Goal: Communication & Community: Answer question/provide support

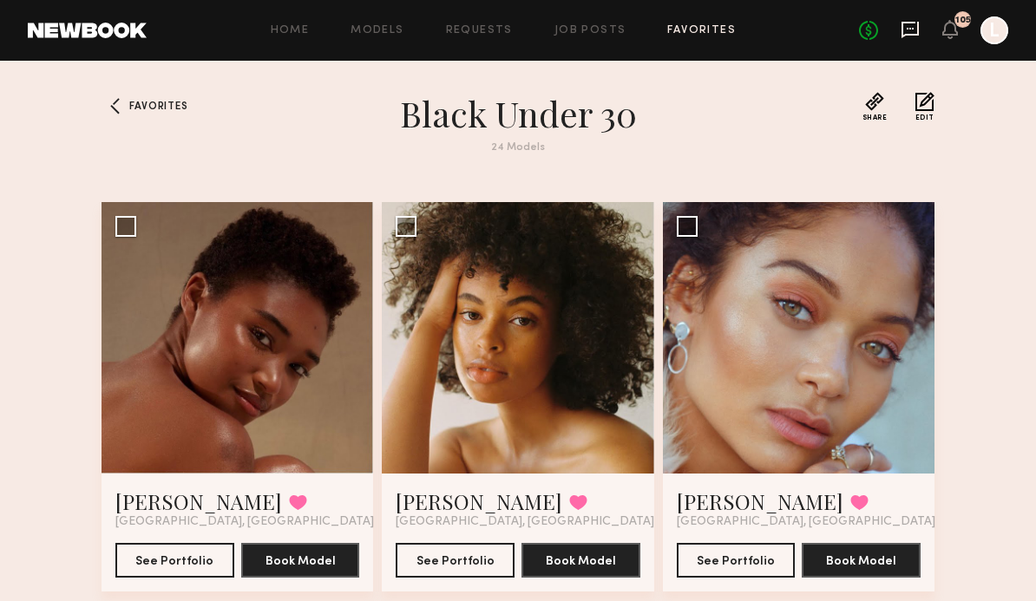
click at [918, 31] on icon at bounding box center [910, 30] width 17 height 16
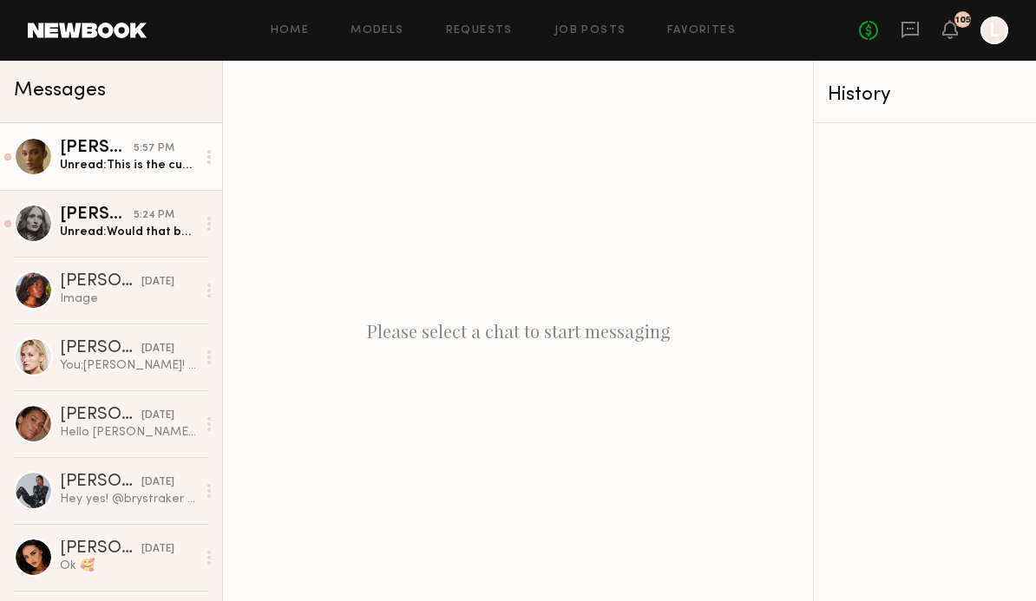
click at [110, 168] on div "Unread: This is the current length of my hair :)" at bounding box center [128, 165] width 136 height 16
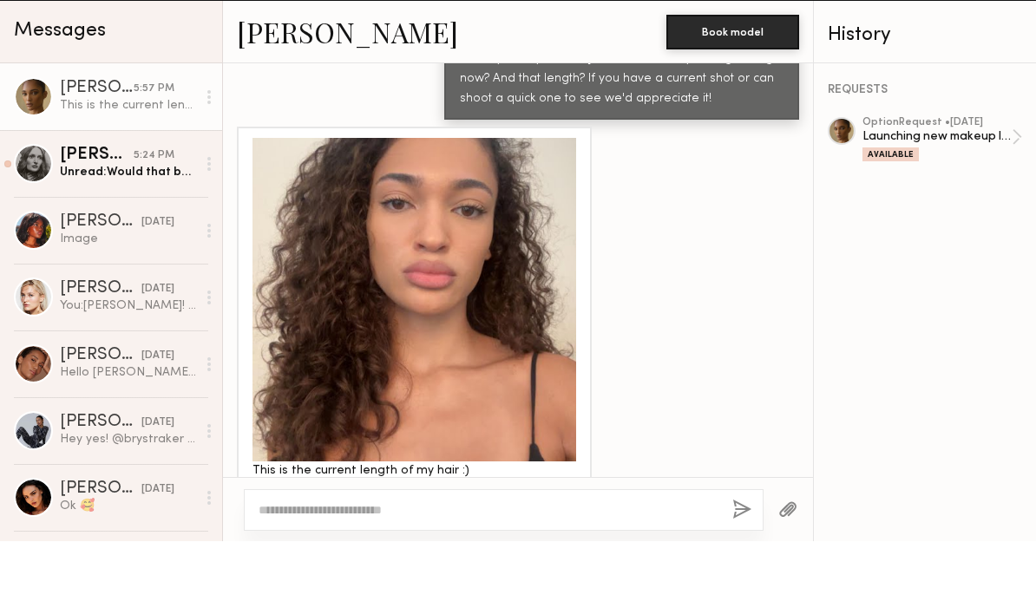
scroll to position [1272, 0]
click at [508, 349] on div at bounding box center [415, 359] width 324 height 324
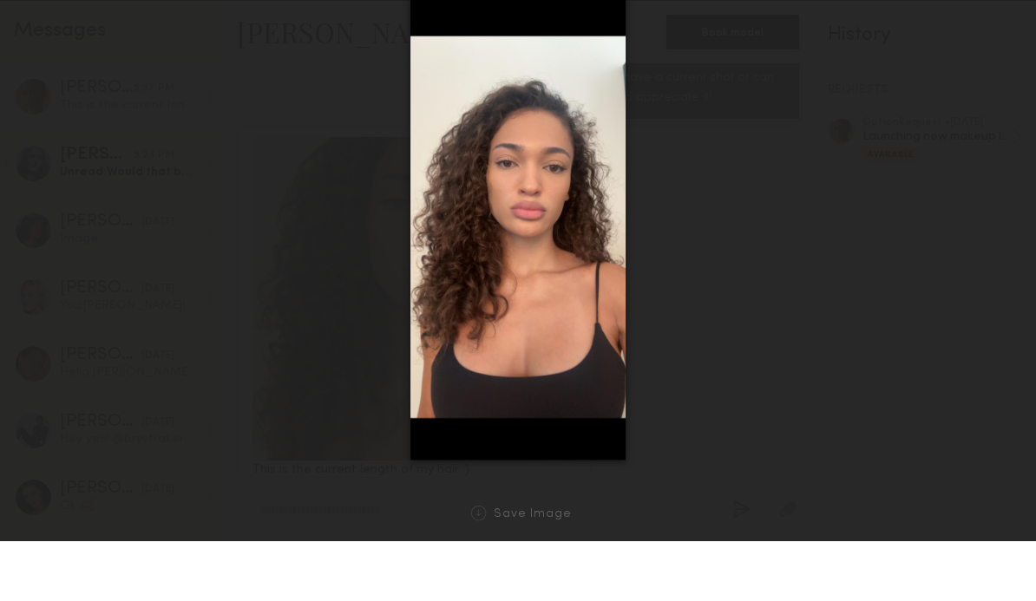
scroll to position [0, 0]
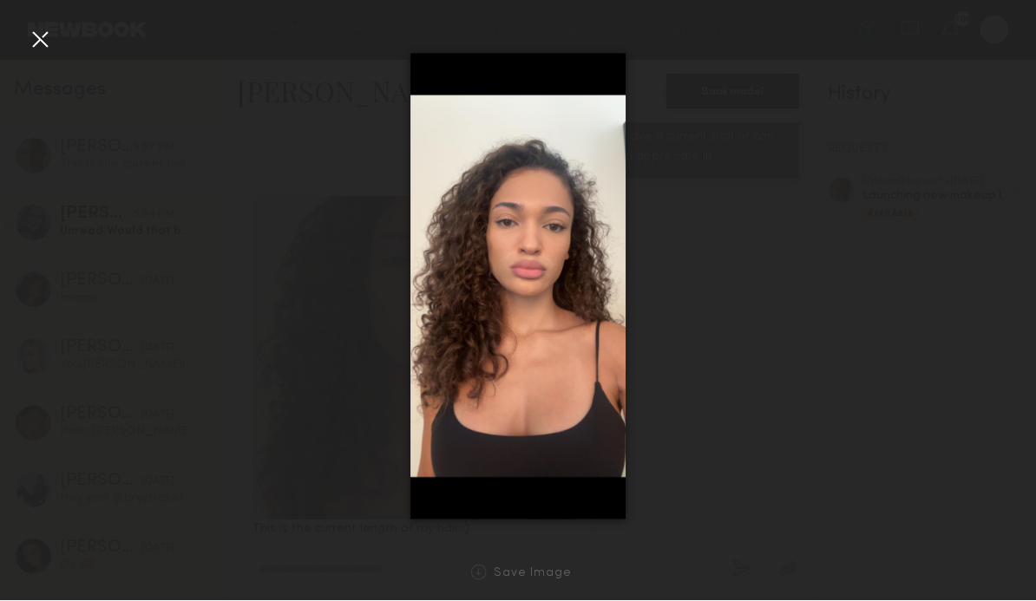
click at [589, 281] on img at bounding box center [518, 287] width 215 height 466
click at [542, 569] on div "Save Image" at bounding box center [533, 575] width 78 height 13
click at [491, 569] on link "Save Image" at bounding box center [518, 574] width 108 height 16
click at [716, 290] on div at bounding box center [518, 287] width 1036 height 518
click at [33, 43] on div at bounding box center [40, 40] width 28 height 28
